Goal: Register for event/course

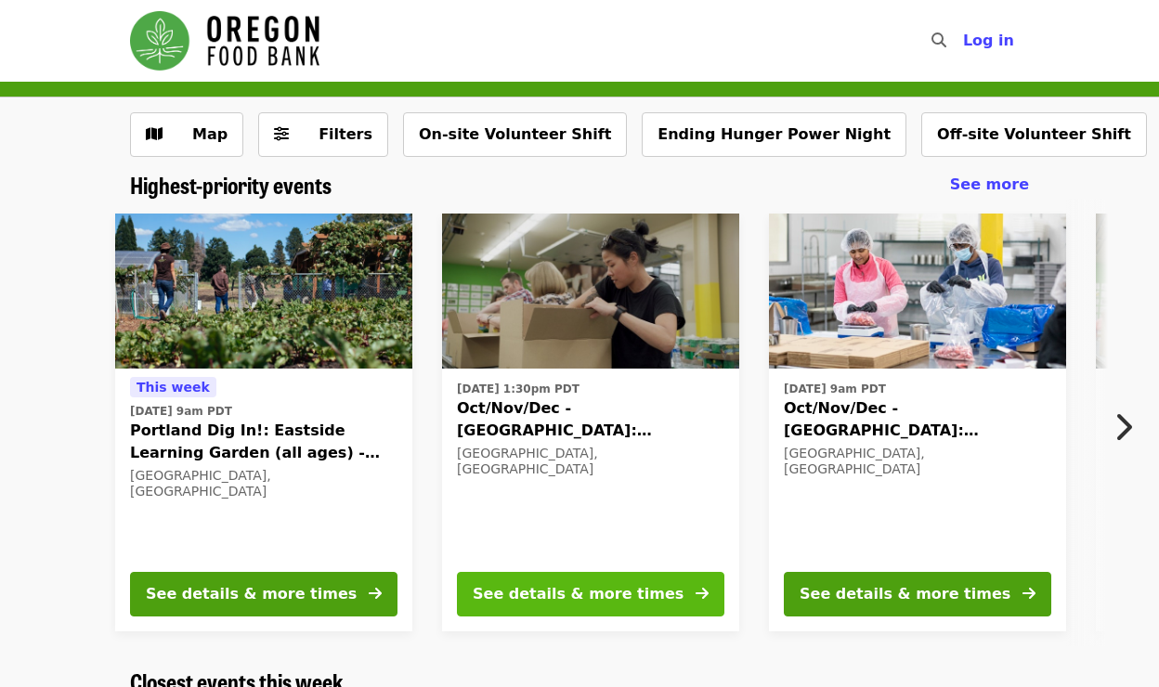
click at [579, 590] on div "See details & more times" at bounding box center [578, 594] width 211 height 22
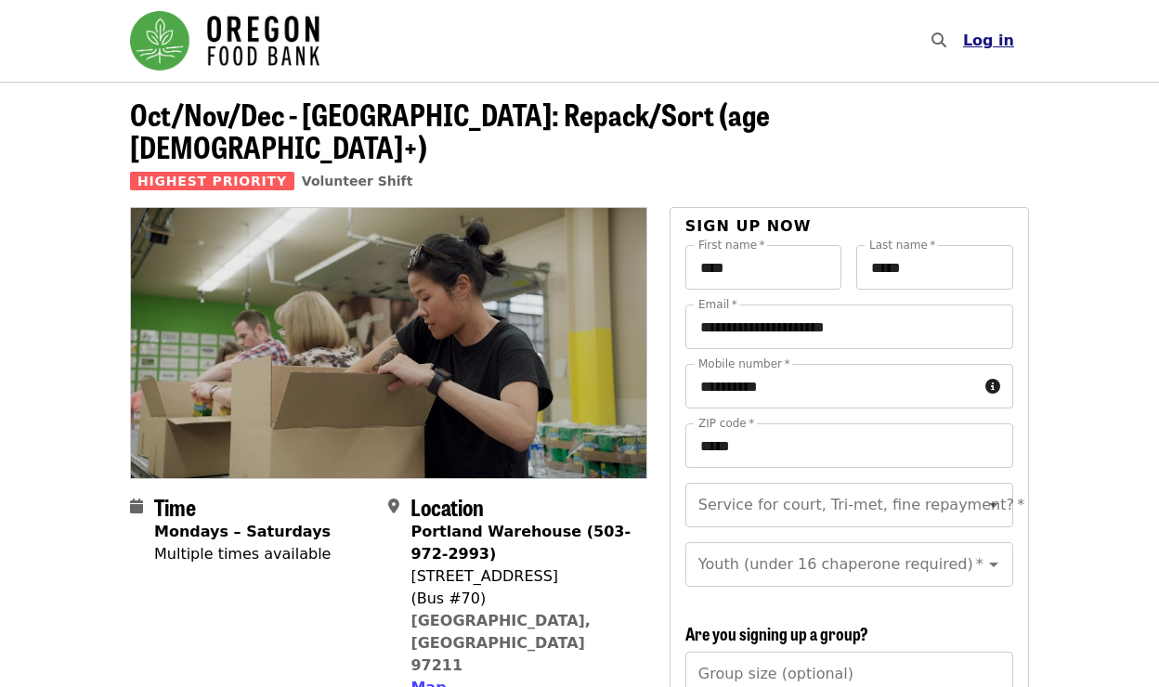
click at [995, 41] on span "Log in" at bounding box center [988, 41] width 51 height 18
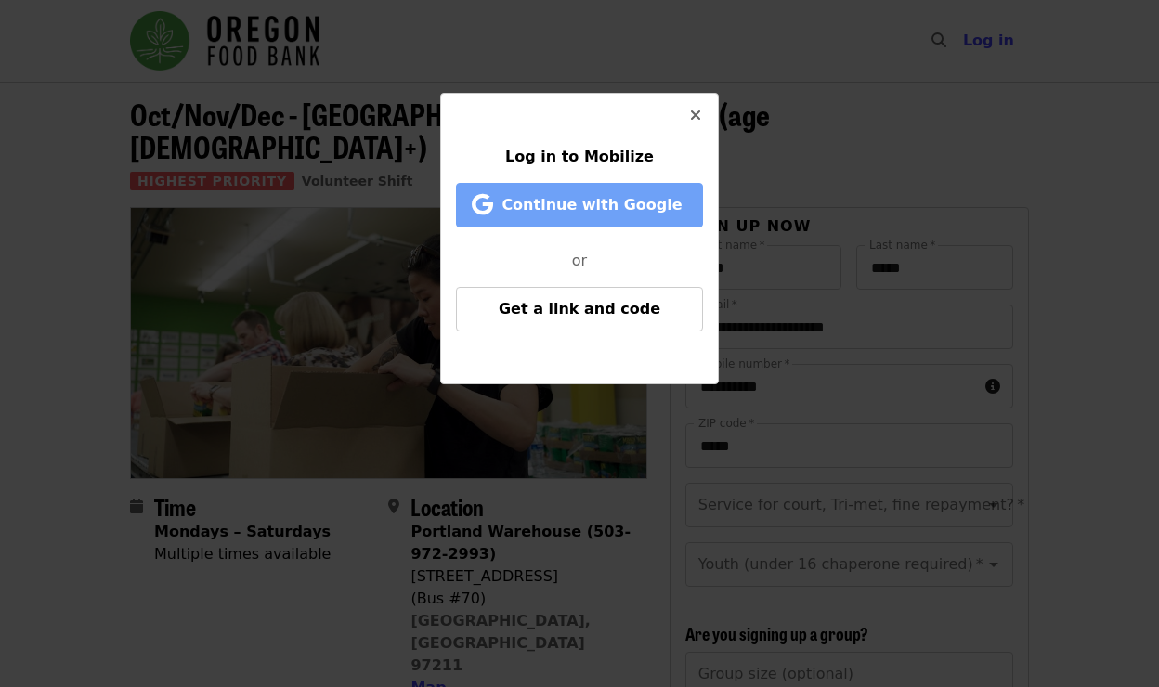
click at [679, 203] on span "Continue with Google" at bounding box center [582, 205] width 209 height 22
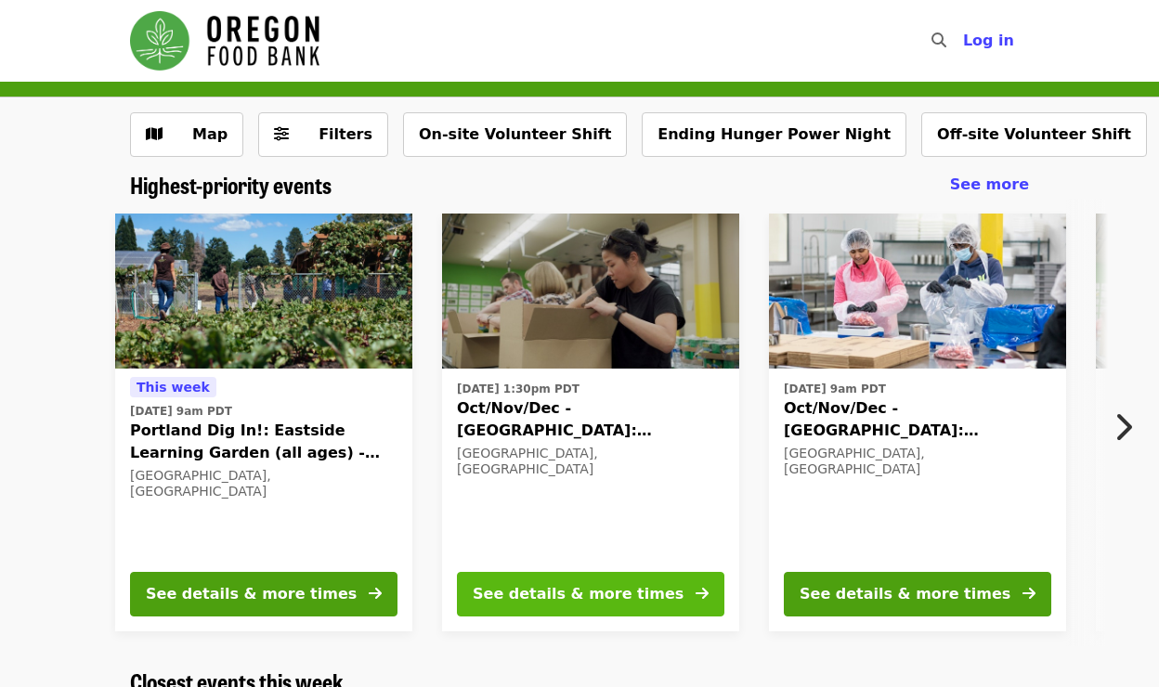
click at [564, 591] on div "See details & more times" at bounding box center [578, 594] width 211 height 22
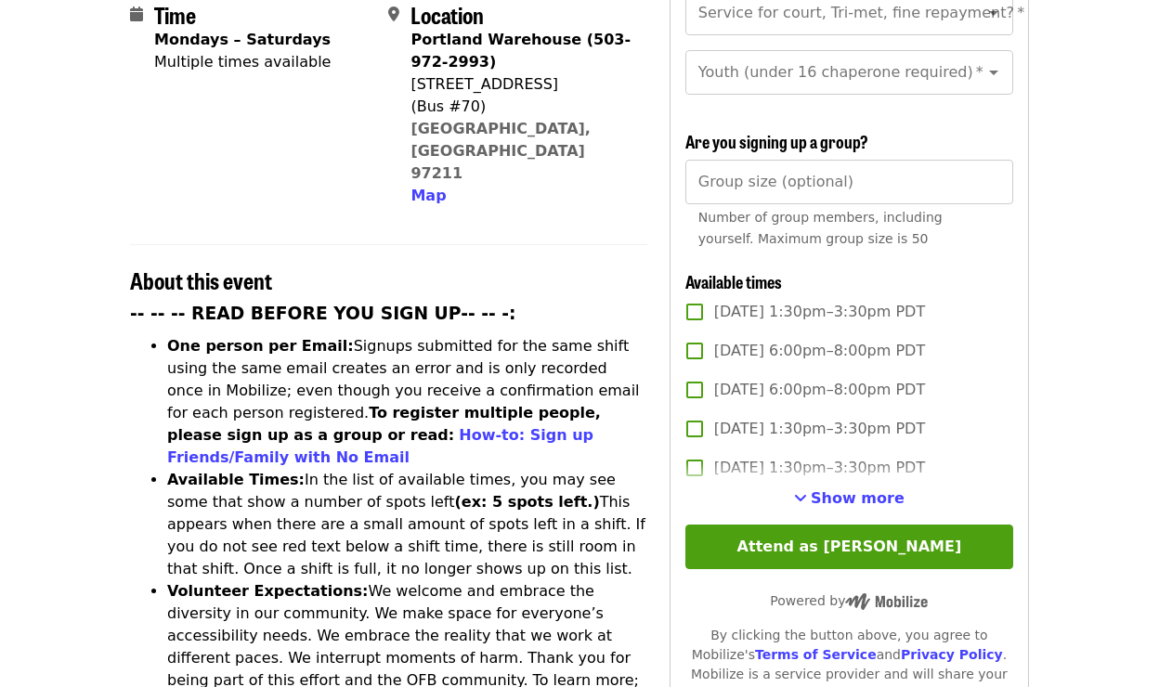
scroll to position [493, 0]
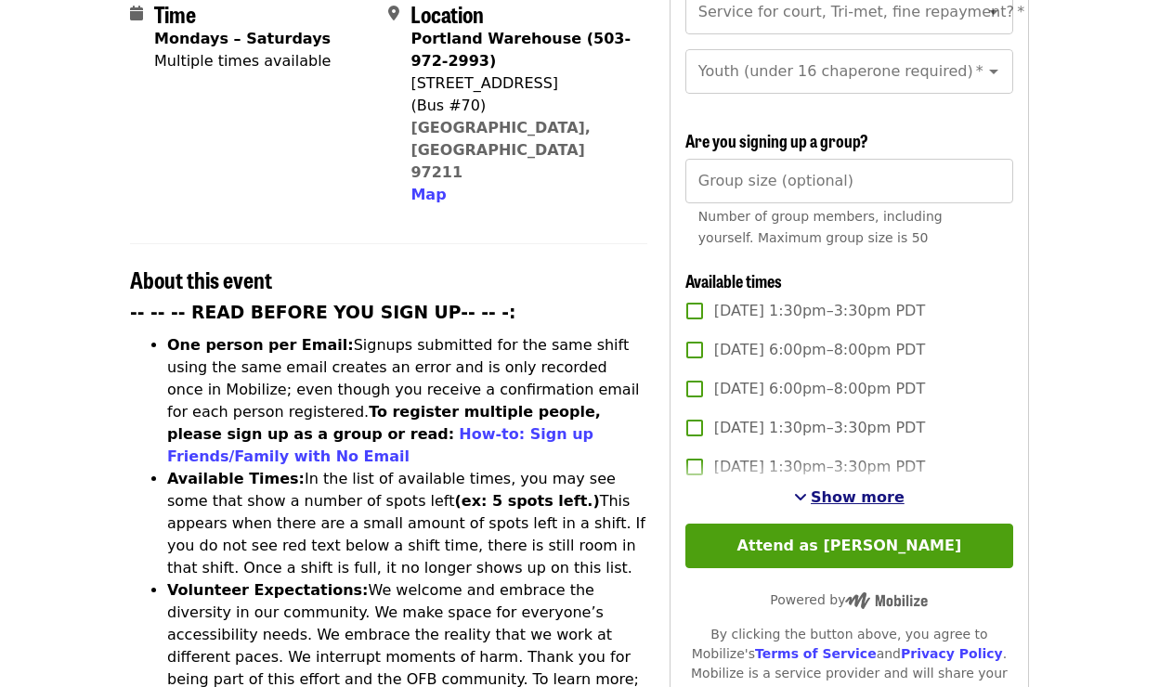
click at [807, 490] on span "See more timeslots" at bounding box center [800, 497] width 13 height 15
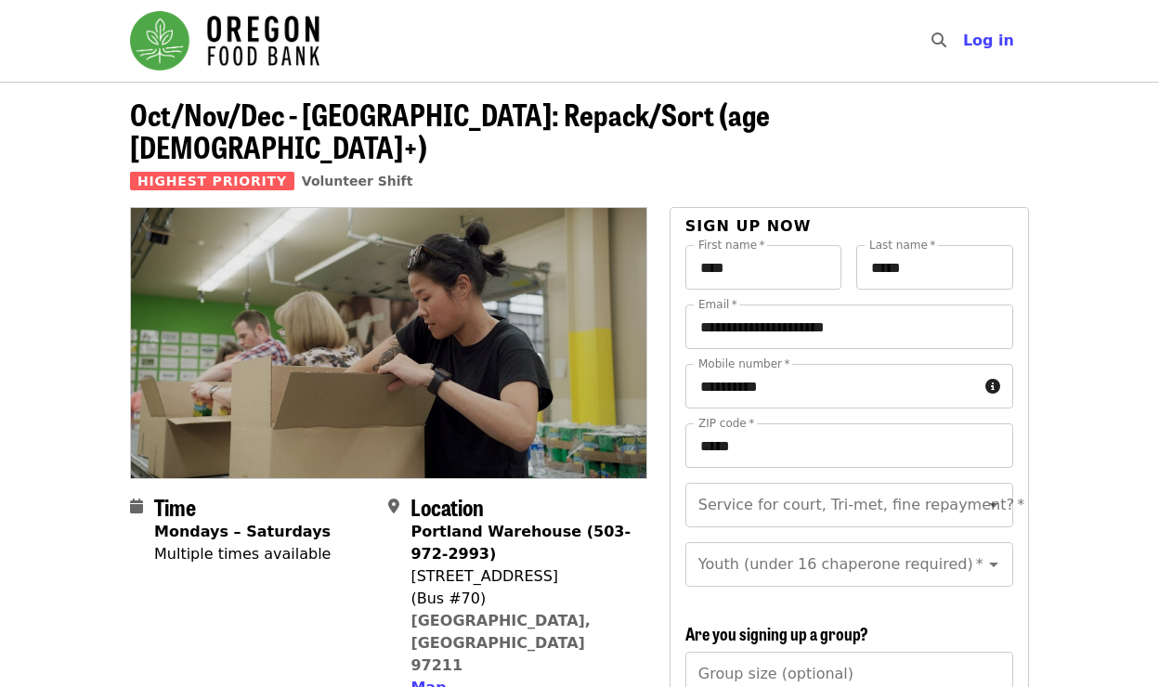
scroll to position [-6, 0]
